Goal: Transaction & Acquisition: Purchase product/service

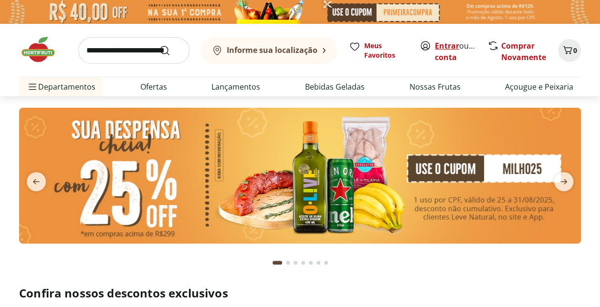
click at [443, 45] on link "Entrar" at bounding box center [447, 46] width 24 height 11
click at [448, 56] on link "[PERSON_NAME]" at bounding box center [466, 57] width 62 height 11
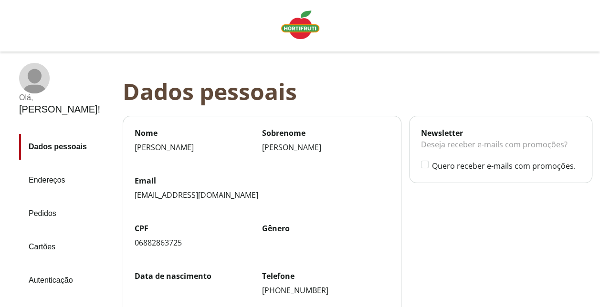
click at [52, 201] on link "Pedidos" at bounding box center [67, 214] width 96 height 26
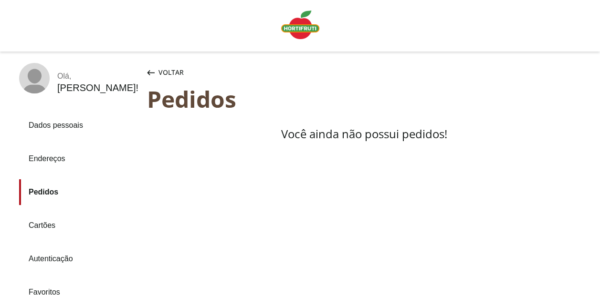
click at [307, 30] on img "Linha de sessão" at bounding box center [300, 25] width 38 height 29
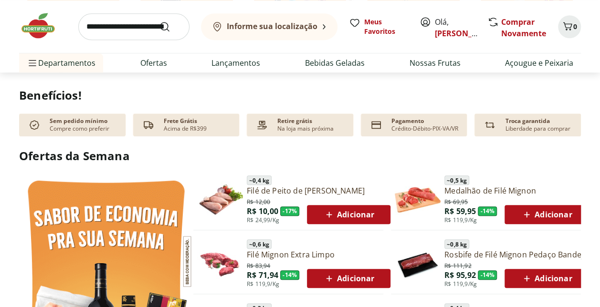
scroll to position [382, 0]
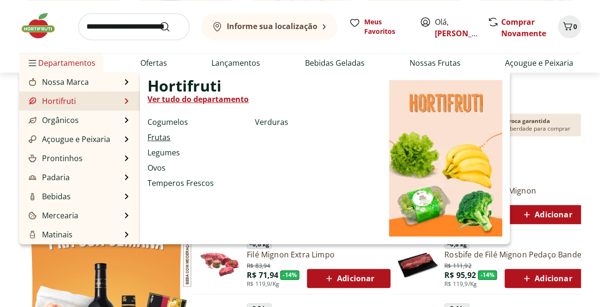
click at [163, 139] on link "Frutas" at bounding box center [158, 137] width 23 height 11
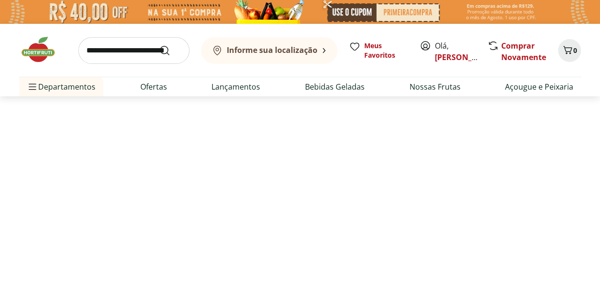
select select "**********"
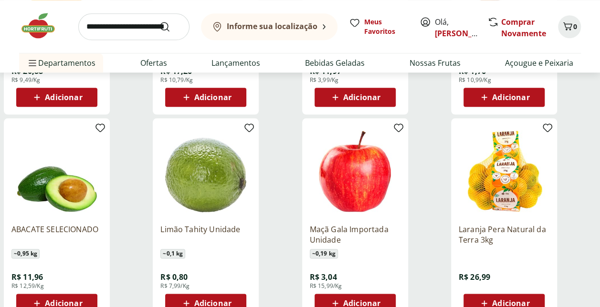
scroll to position [525, 0]
